Goal: Task Accomplishment & Management: Manage account settings

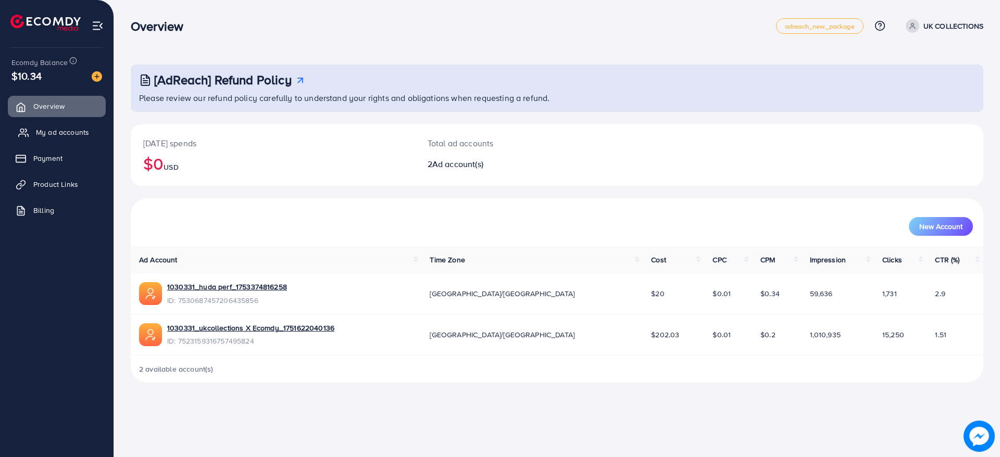
click at [48, 135] on span "My ad accounts" at bounding box center [62, 132] width 53 height 10
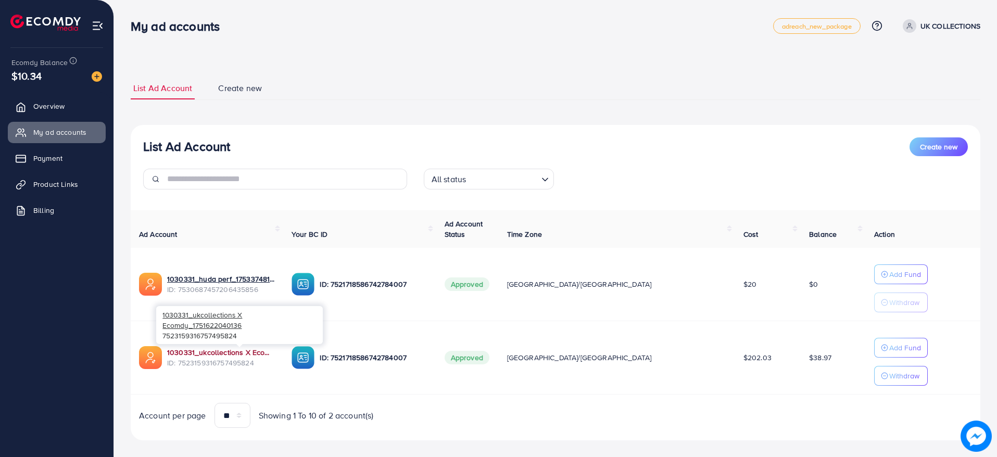
click at [226, 349] on link "1030331_ukcollections X Ecomdy_1751622040136" at bounding box center [221, 352] width 108 height 10
click at [59, 178] on link "Product Links" at bounding box center [57, 184] width 98 height 21
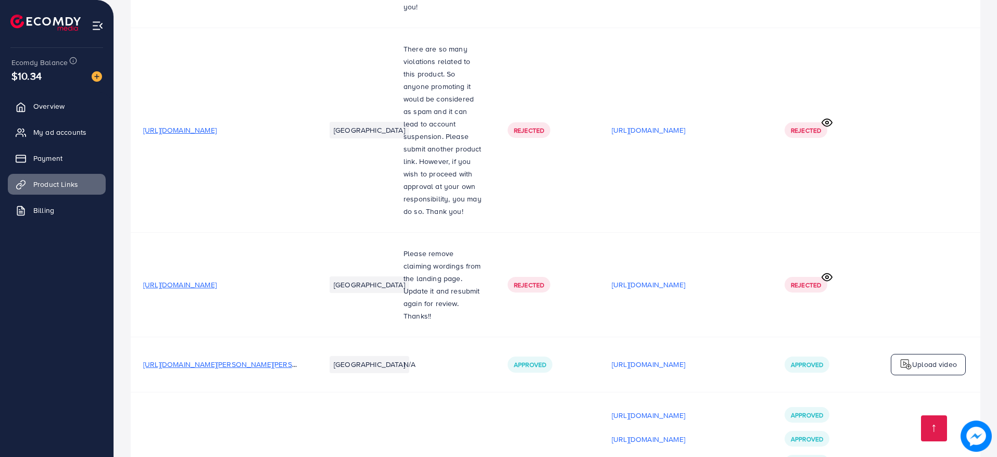
scroll to position [1381, 0]
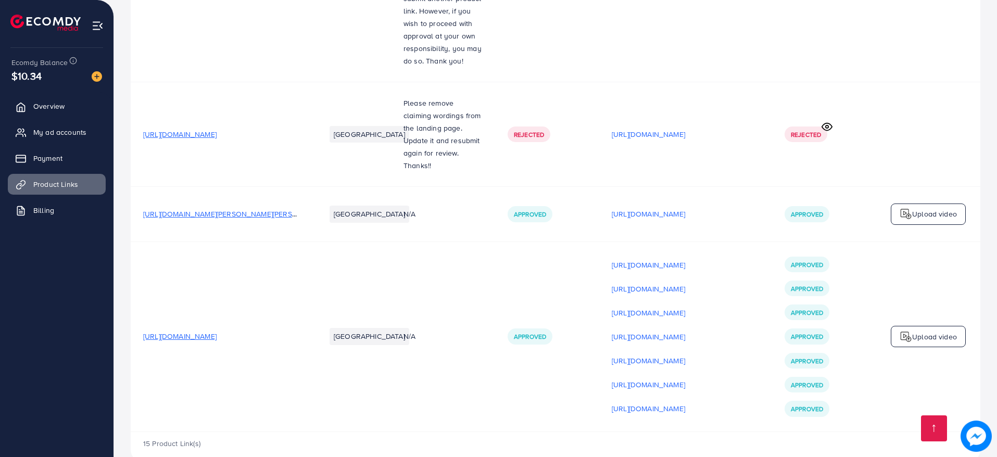
click at [217, 331] on span "[URL][DOMAIN_NAME]" at bounding box center [179, 336] width 73 height 10
click at [684, 259] on p "[URL][DOMAIN_NAME]" at bounding box center [648, 265] width 73 height 12
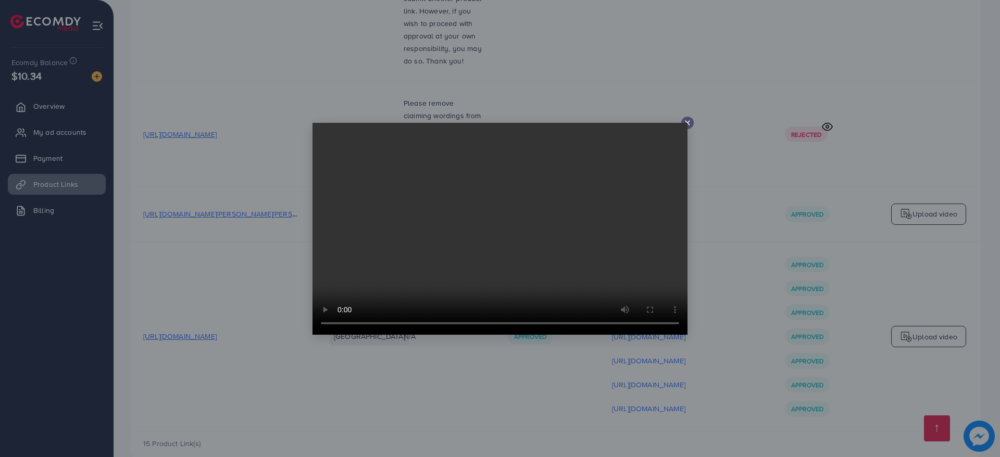
click at [690, 125] on icon at bounding box center [687, 123] width 8 height 8
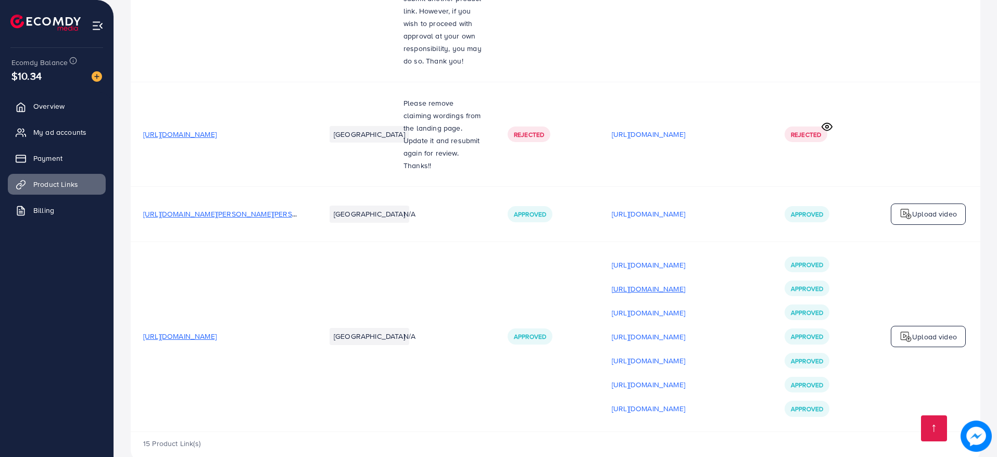
click at [685, 283] on p "[URL][DOMAIN_NAME]" at bounding box center [648, 289] width 73 height 12
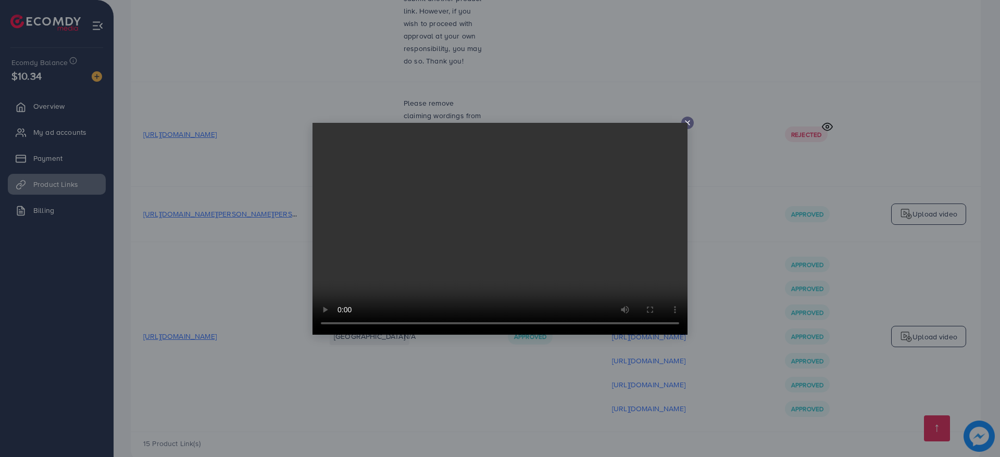
click at [690, 118] on div at bounding box center [687, 123] width 12 height 12
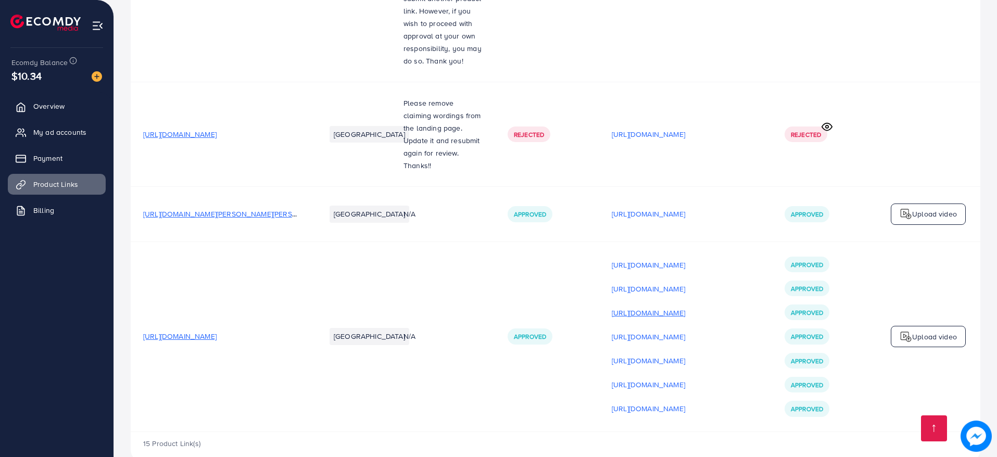
click at [685, 307] on p "[URL][DOMAIN_NAME]" at bounding box center [648, 313] width 73 height 12
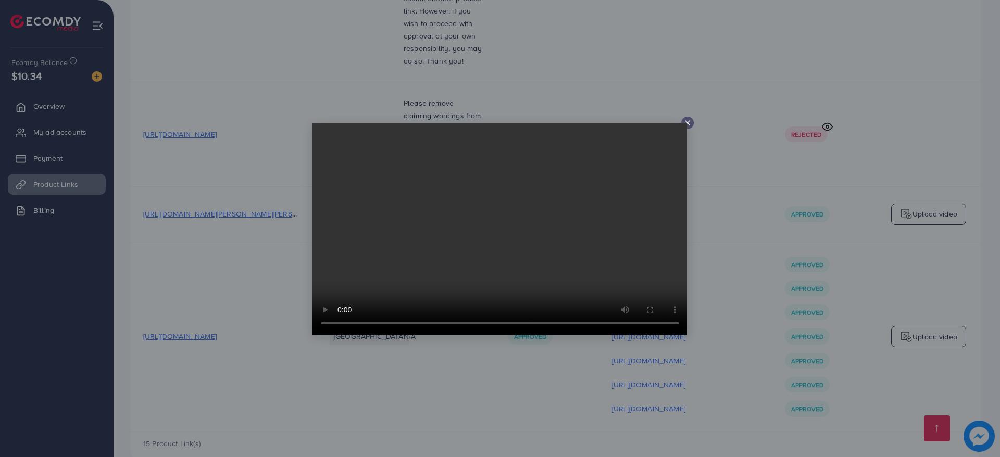
click at [684, 119] on icon at bounding box center [687, 123] width 8 height 8
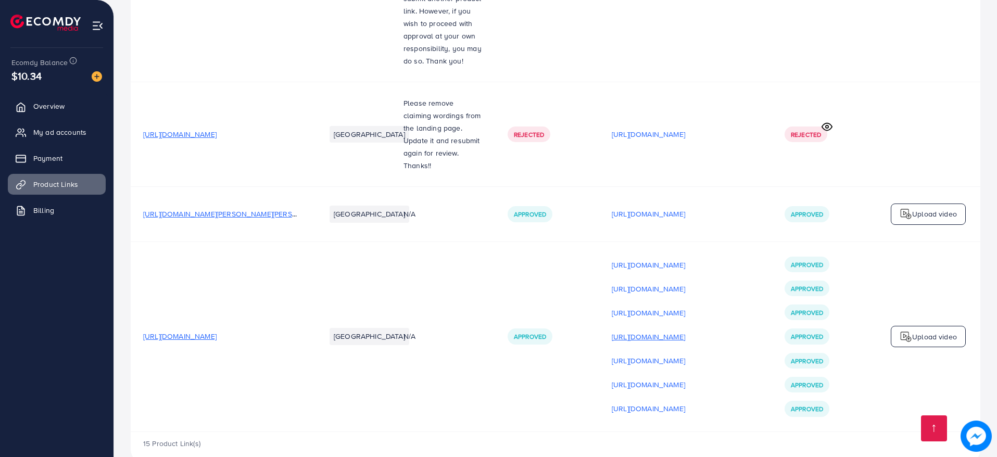
click at [685, 331] on p "[URL][DOMAIN_NAME]" at bounding box center [648, 337] width 73 height 12
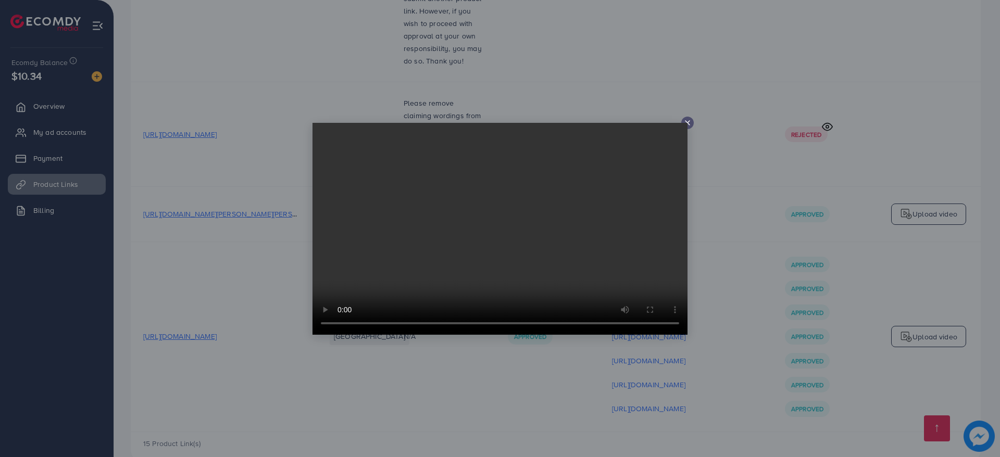
click at [686, 118] on div at bounding box center [687, 123] width 12 height 12
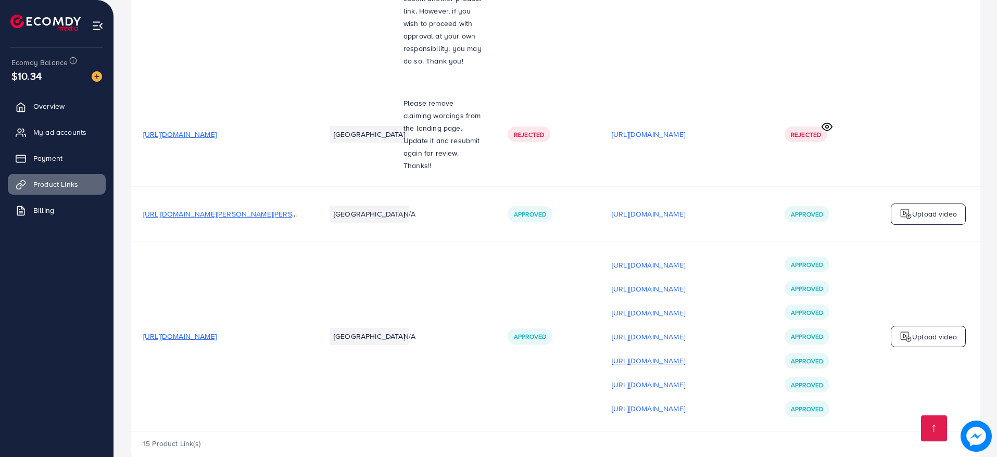
click at [681, 355] on p "[URL][DOMAIN_NAME]" at bounding box center [648, 361] width 73 height 12
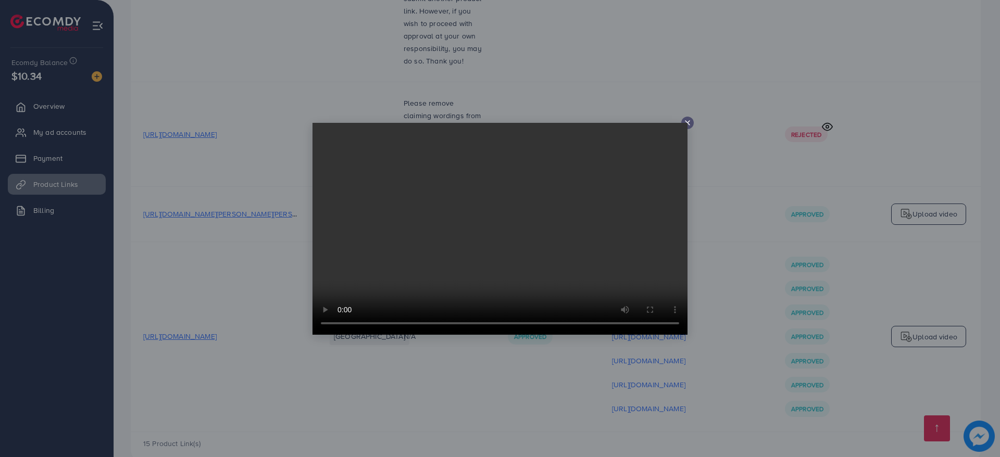
click at [347, 326] on video at bounding box center [499, 229] width 375 height 212
click at [311, 329] on div at bounding box center [500, 228] width 1000 height 457
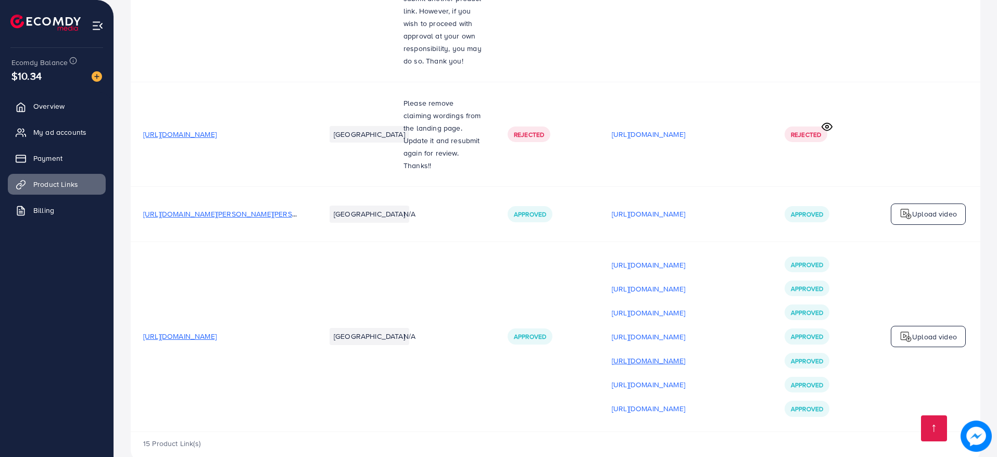
click at [660, 355] on p "[URL][DOMAIN_NAME]" at bounding box center [648, 361] width 73 height 12
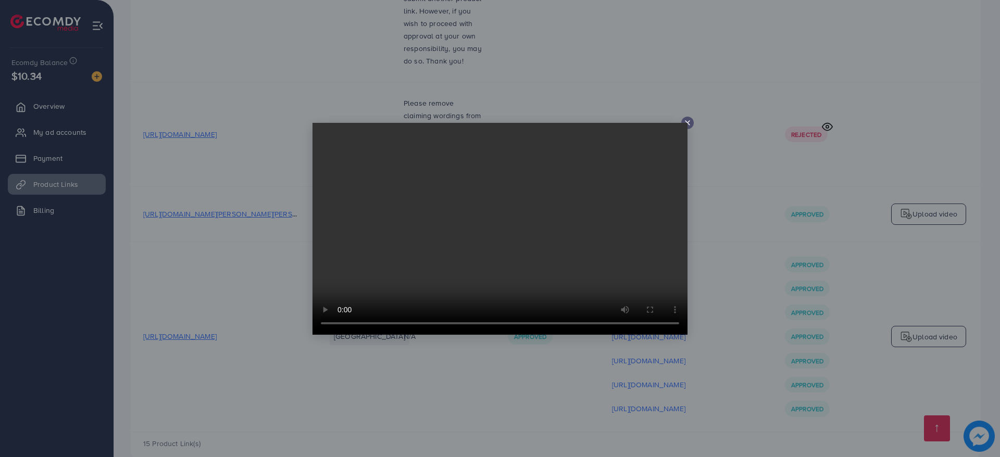
click at [691, 120] on div at bounding box center [687, 123] width 12 height 12
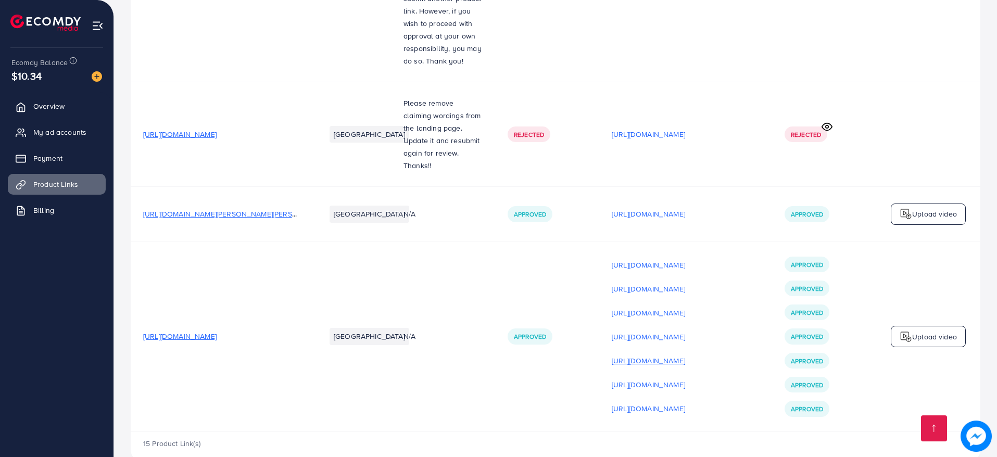
click at [649, 355] on p "[URL][DOMAIN_NAME]" at bounding box center [648, 361] width 73 height 12
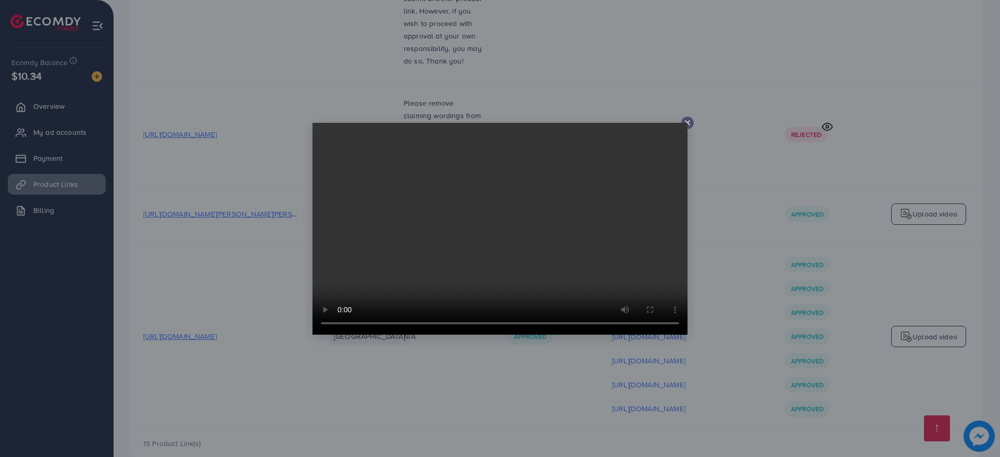
click at [688, 128] on div at bounding box center [687, 123] width 12 height 12
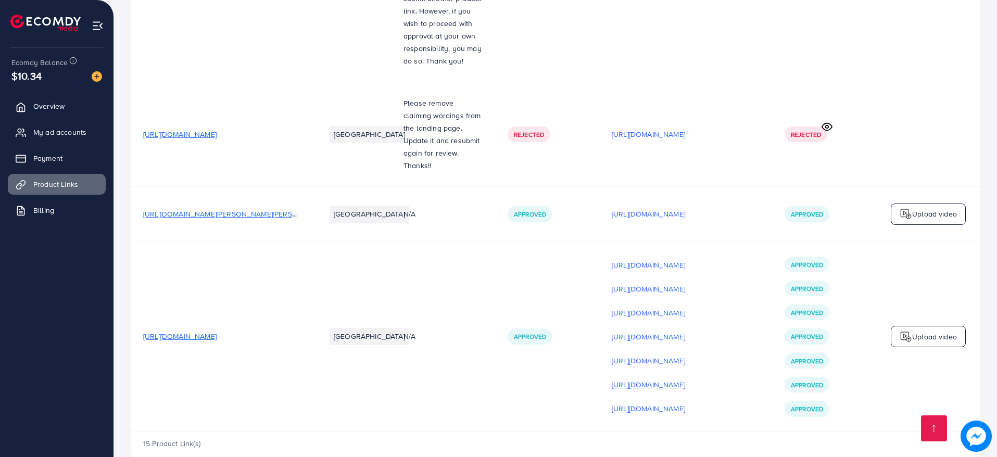
click at [669, 378] on p "[URL][DOMAIN_NAME]" at bounding box center [648, 384] width 73 height 12
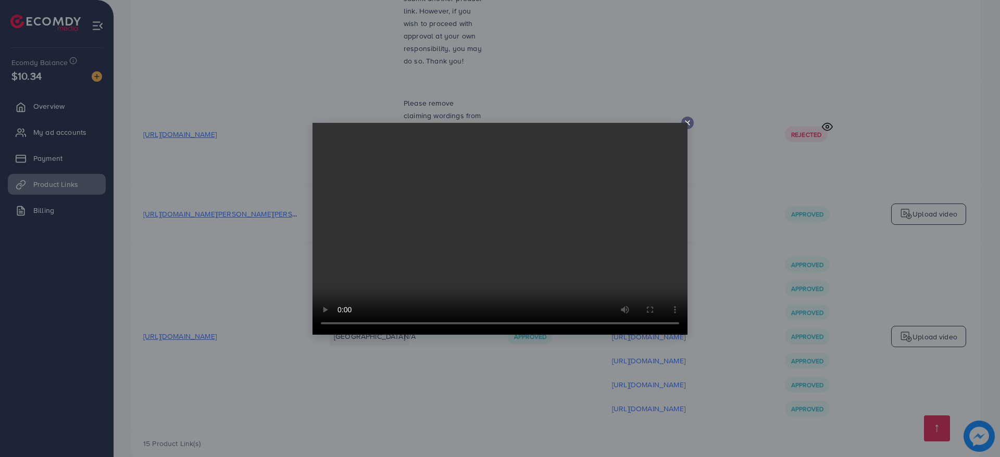
click at [691, 123] on div at bounding box center [687, 123] width 12 height 12
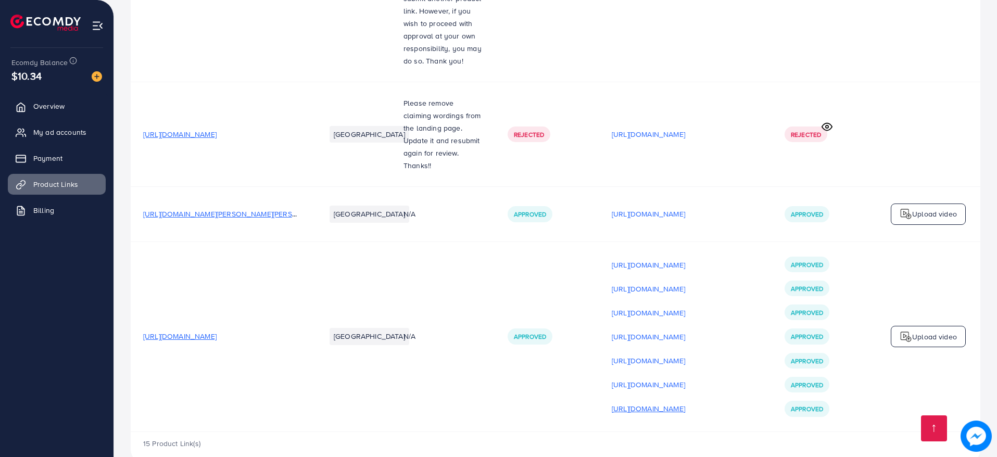
click at [685, 402] on p "[URL][DOMAIN_NAME]" at bounding box center [648, 408] width 73 height 12
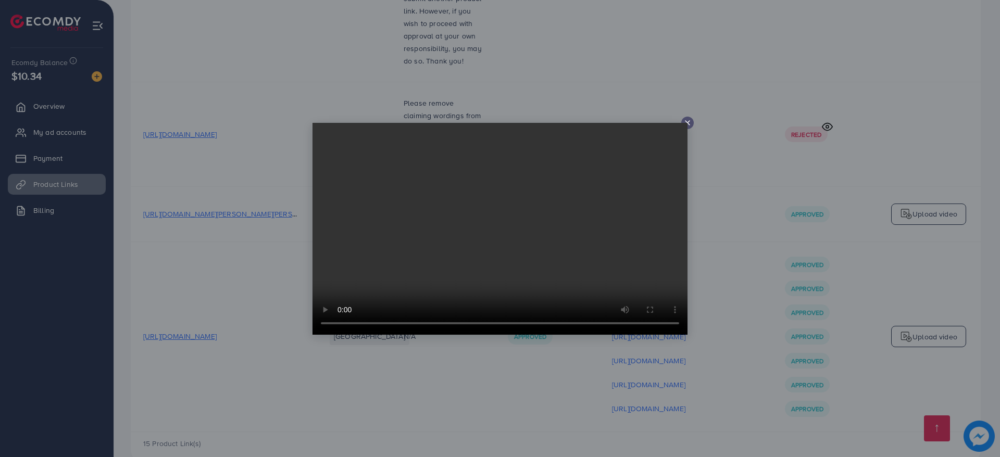
click at [690, 126] on icon at bounding box center [687, 123] width 8 height 8
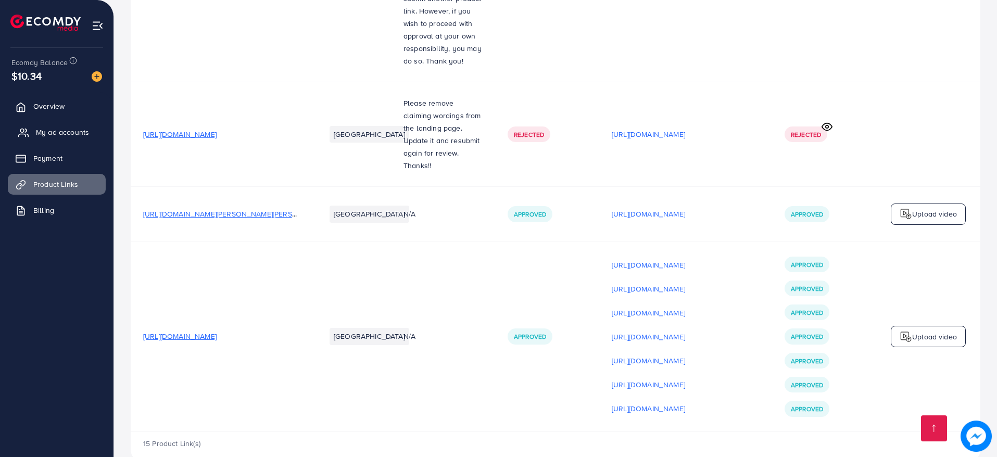
click at [56, 136] on span "My ad accounts" at bounding box center [62, 132] width 53 height 10
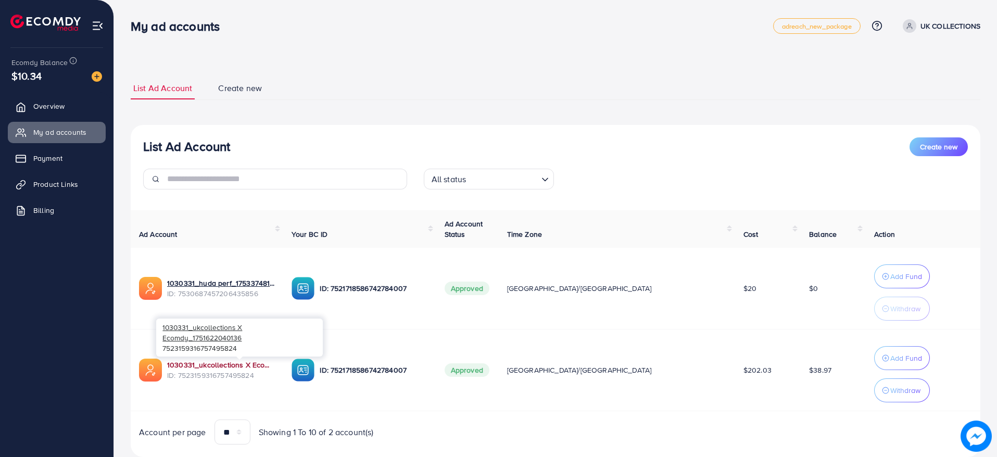
click at [268, 364] on link "1030331_ukcollections X Ecomdy_1751622040136" at bounding box center [221, 365] width 108 height 10
click at [76, 174] on link "Product Links" at bounding box center [57, 184] width 98 height 21
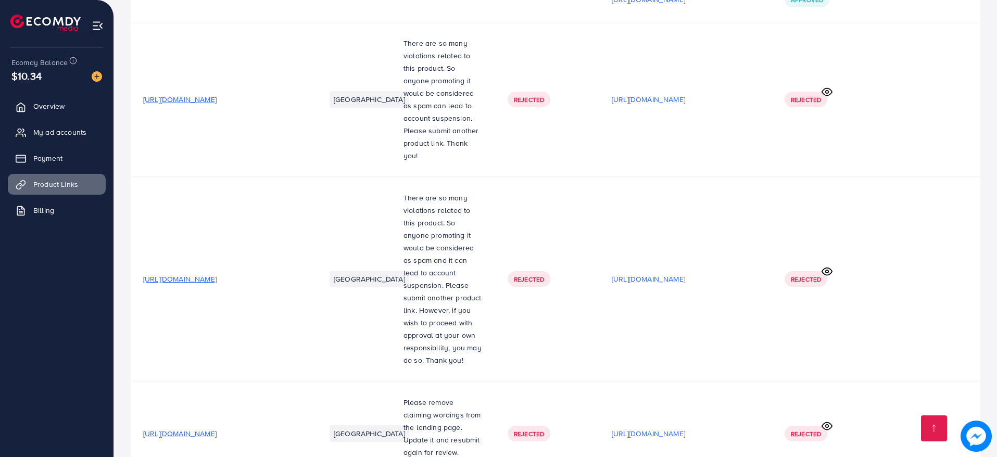
scroll to position [1381, 0]
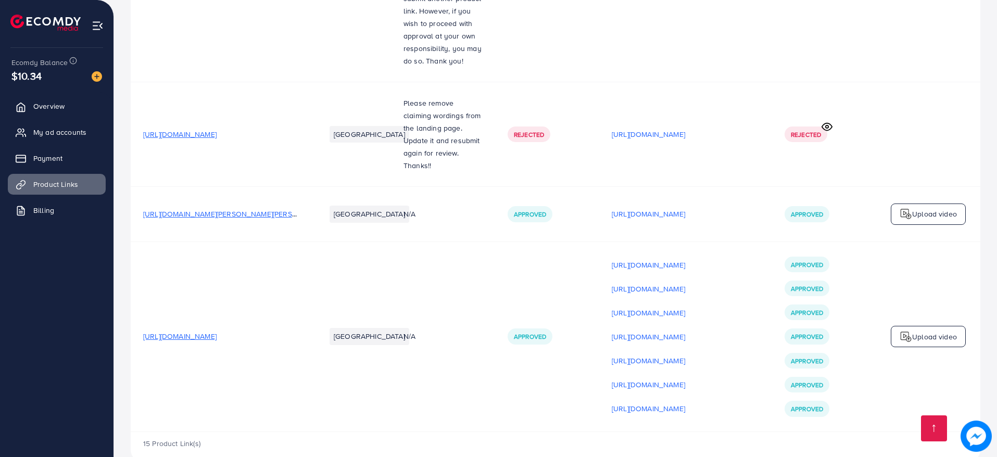
click at [217, 331] on span "[URL][DOMAIN_NAME]" at bounding box center [179, 336] width 73 height 10
